Goal: Browse casually: Explore the website without a specific task or goal

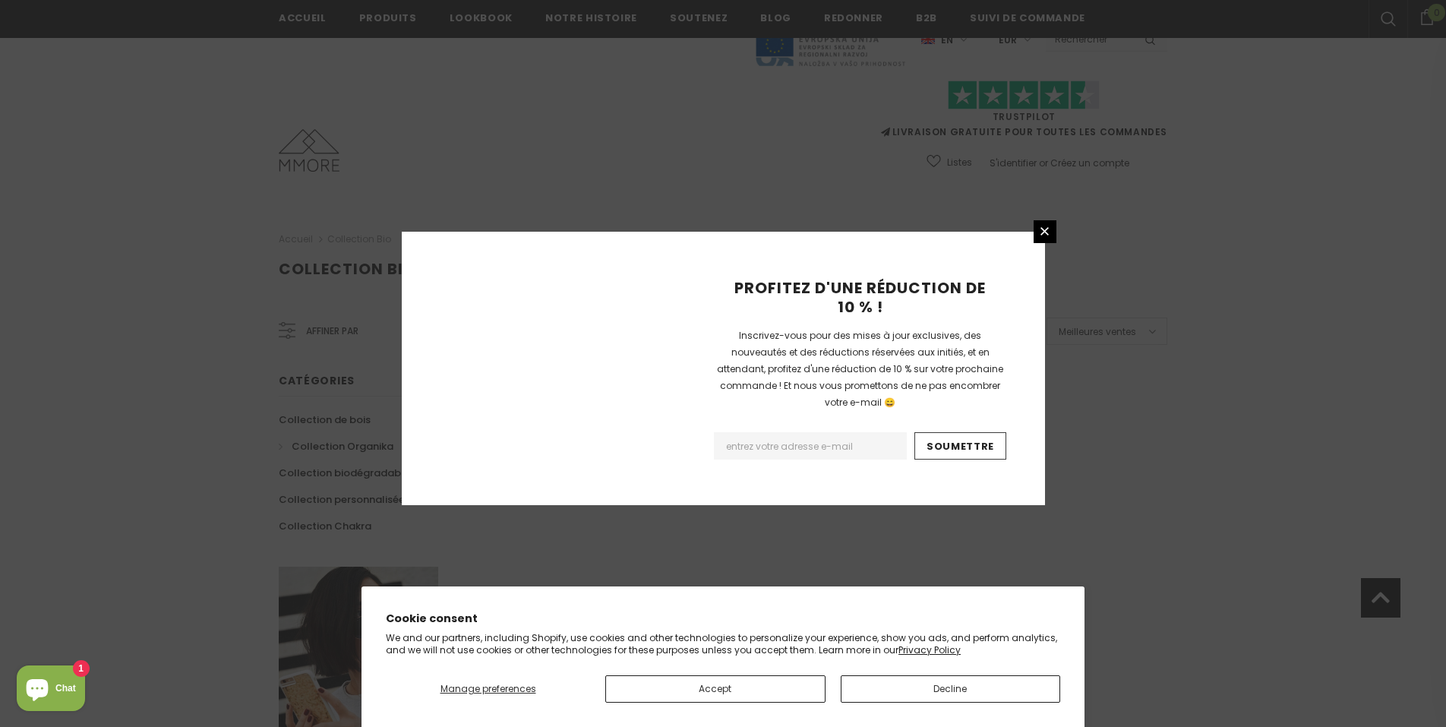
scroll to position [867, 0]
